Goal: Information Seeking & Learning: Check status

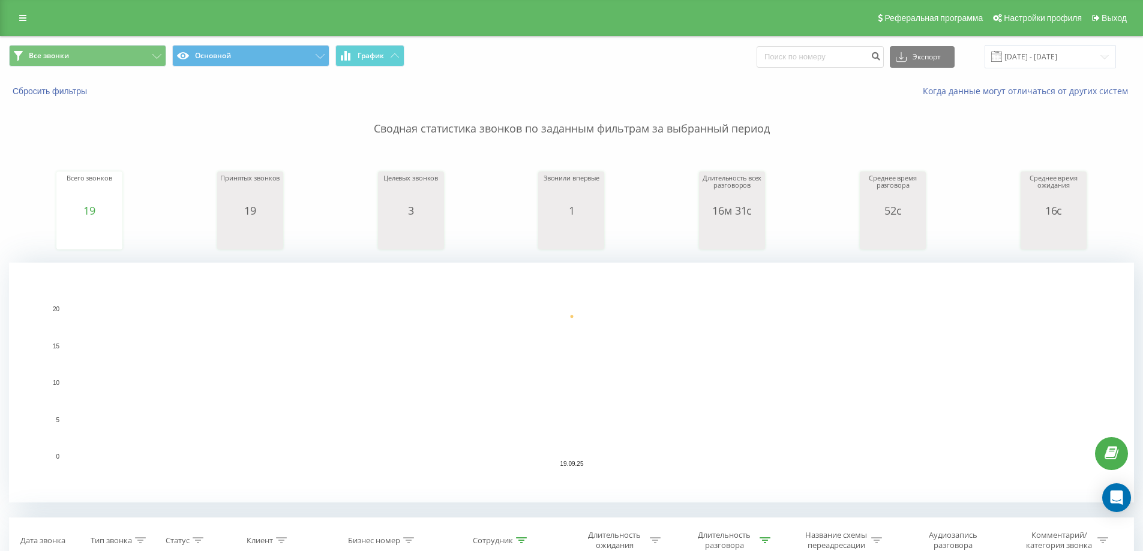
type input "7"
type input "77014"
